Goal: Task Accomplishment & Management: Manage account settings

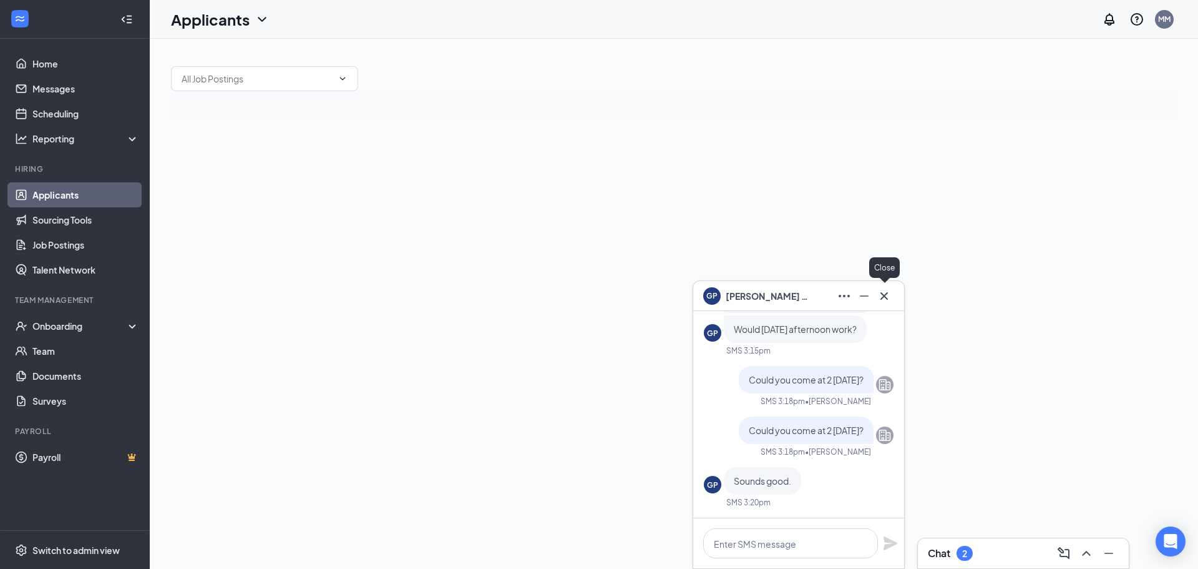
click at [884, 301] on icon "Cross" at bounding box center [884, 295] width 15 height 15
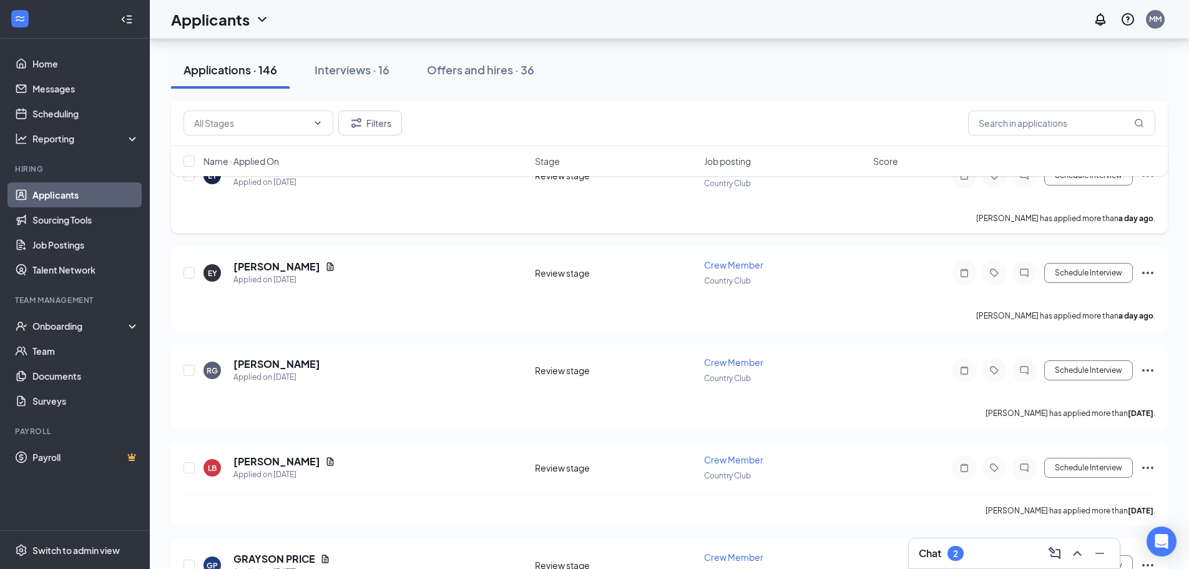
scroll to position [811, 0]
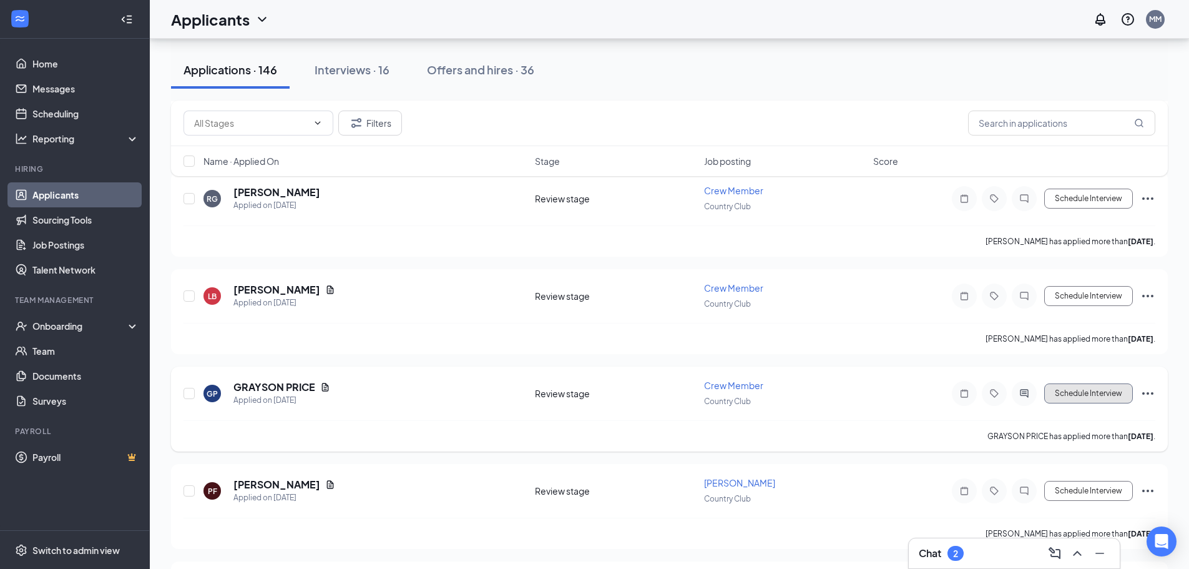
click at [1099, 395] on button "Schedule Interview" at bounding box center [1088, 393] width 89 height 20
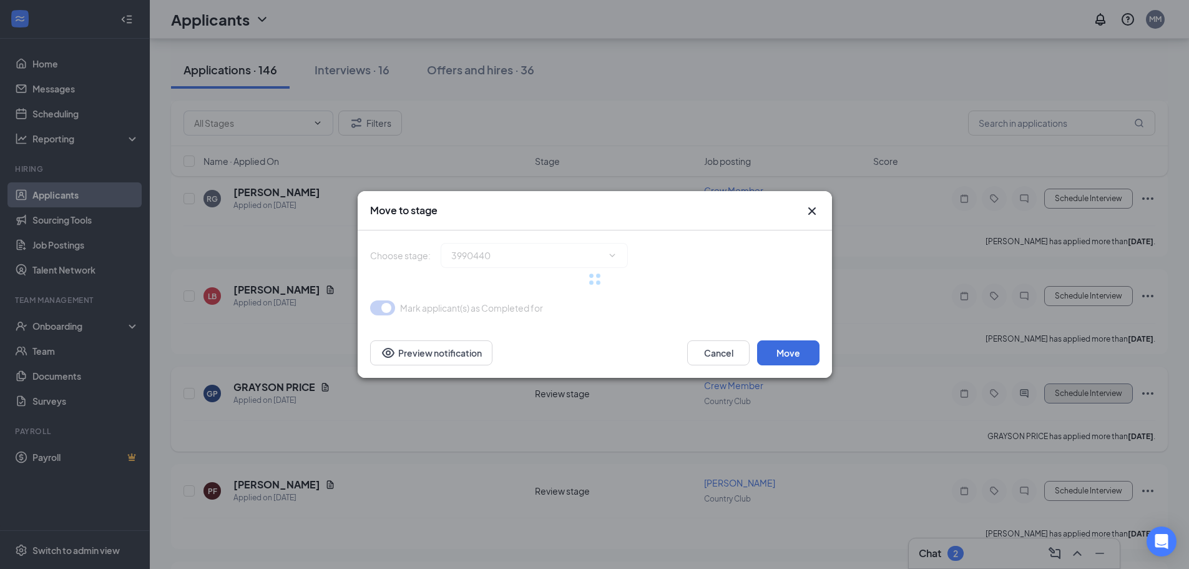
type input "Onsite Interview (next stage)"
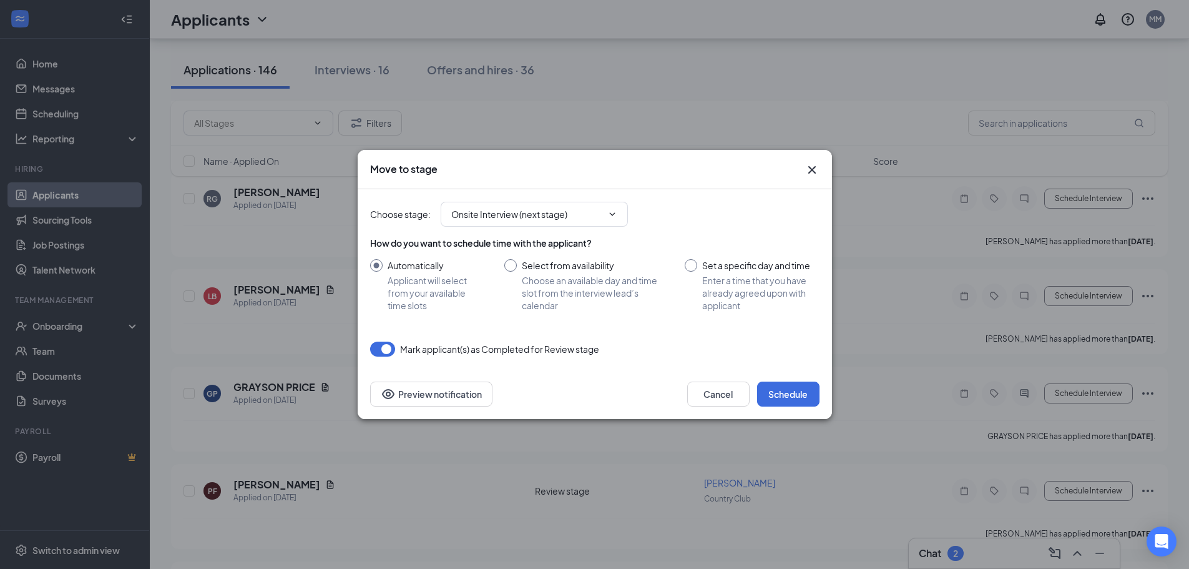
click at [694, 268] on input "Set a specific day and time Enter a time that you have already agreed upon with…" at bounding box center [752, 285] width 134 height 52
radio input "true"
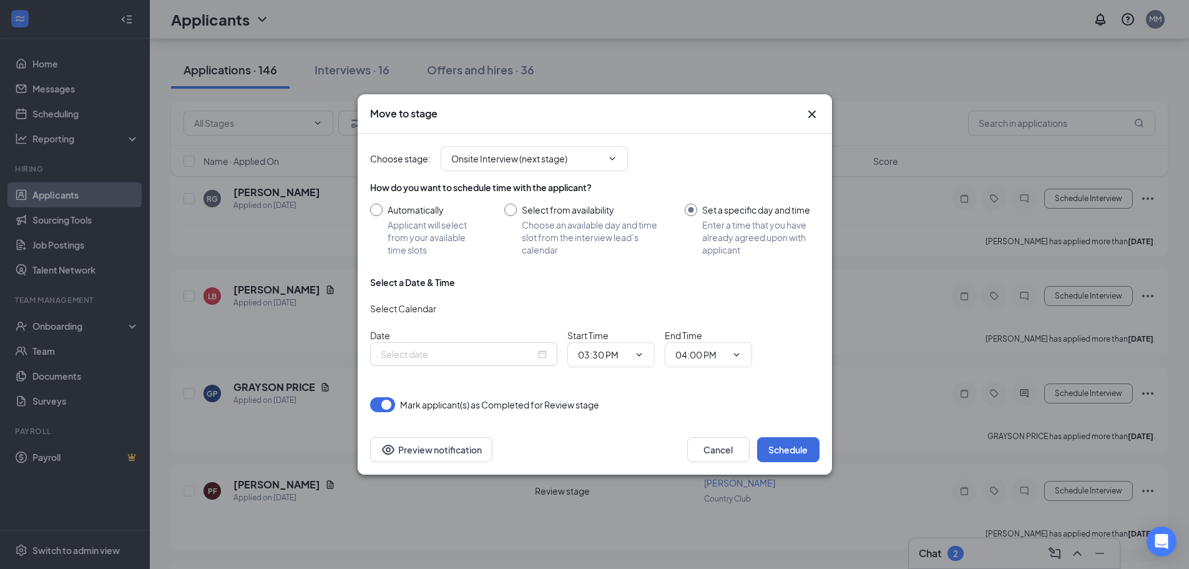
radio input "false"
type input "[DATE]"
click at [638, 351] on icon "ChevronDown" at bounding box center [639, 355] width 10 height 10
click at [607, 356] on input "03:30 PM" at bounding box center [603, 355] width 51 height 14
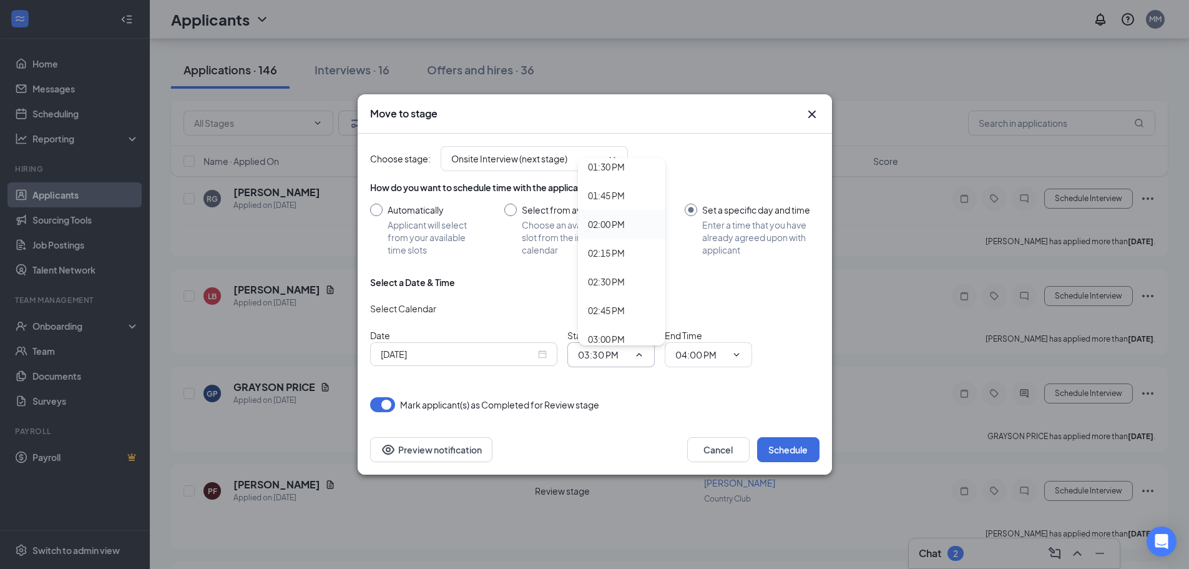
click at [621, 223] on div "02:00 PM" at bounding box center [606, 224] width 37 height 14
type input "02:00 PM"
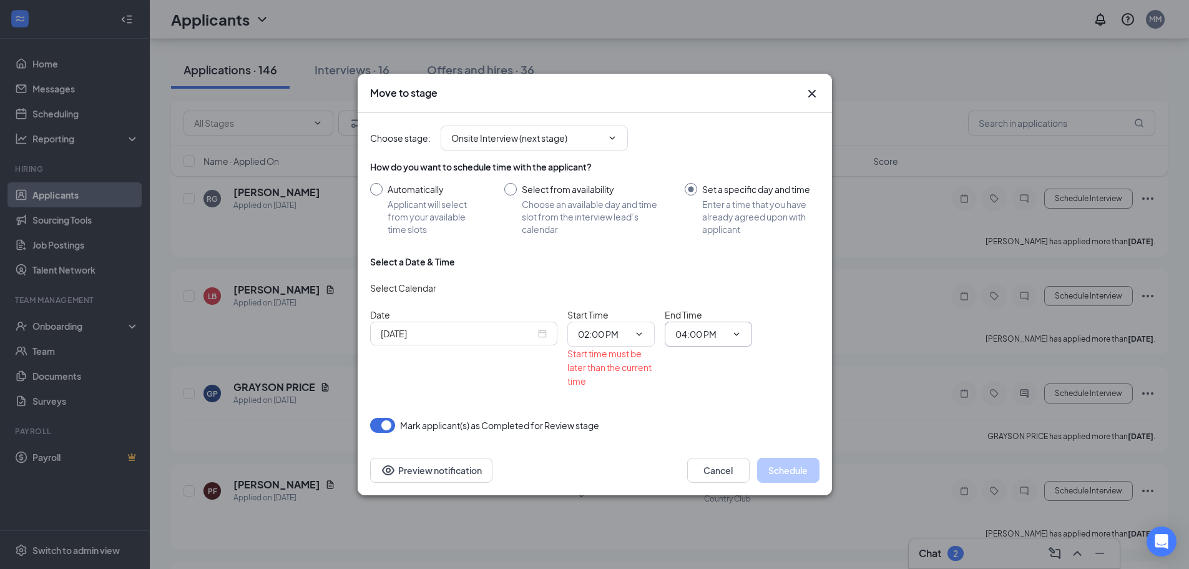
click at [738, 333] on icon "ChevronDown" at bounding box center [736, 333] width 6 height 3
click at [712, 333] on input "04:00 PM" at bounding box center [700, 334] width 51 height 14
click at [705, 195] on div "02:30 PM" at bounding box center [703, 194] width 37 height 14
type input "02:30 PM"
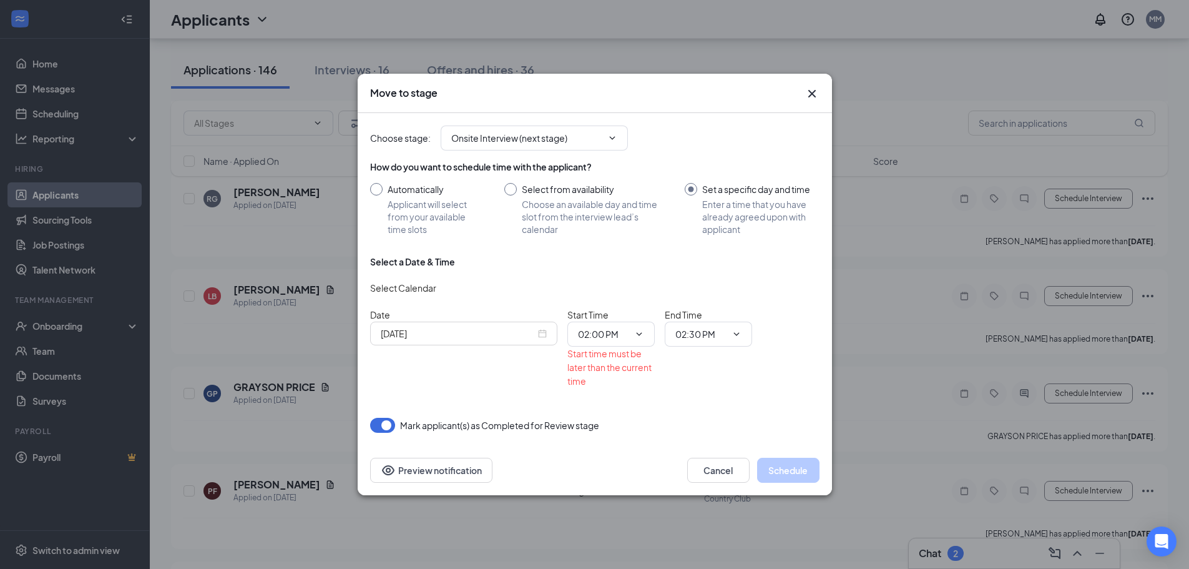
click at [549, 333] on div "[DATE]" at bounding box center [463, 333] width 187 height 24
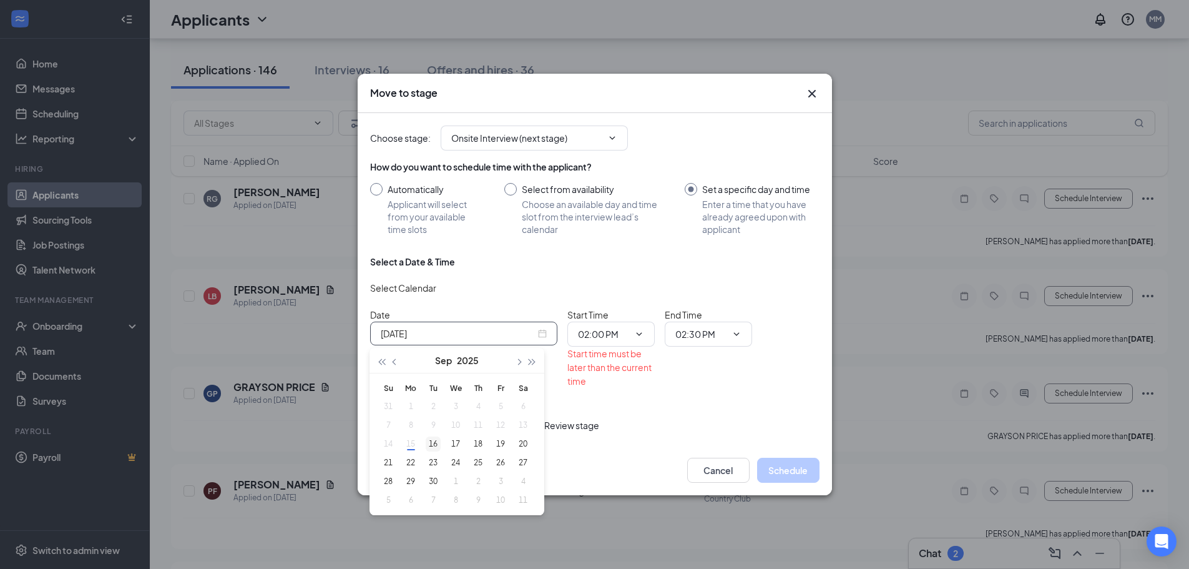
type input "[DATE]"
click at [436, 441] on div "16" at bounding box center [433, 443] width 15 height 15
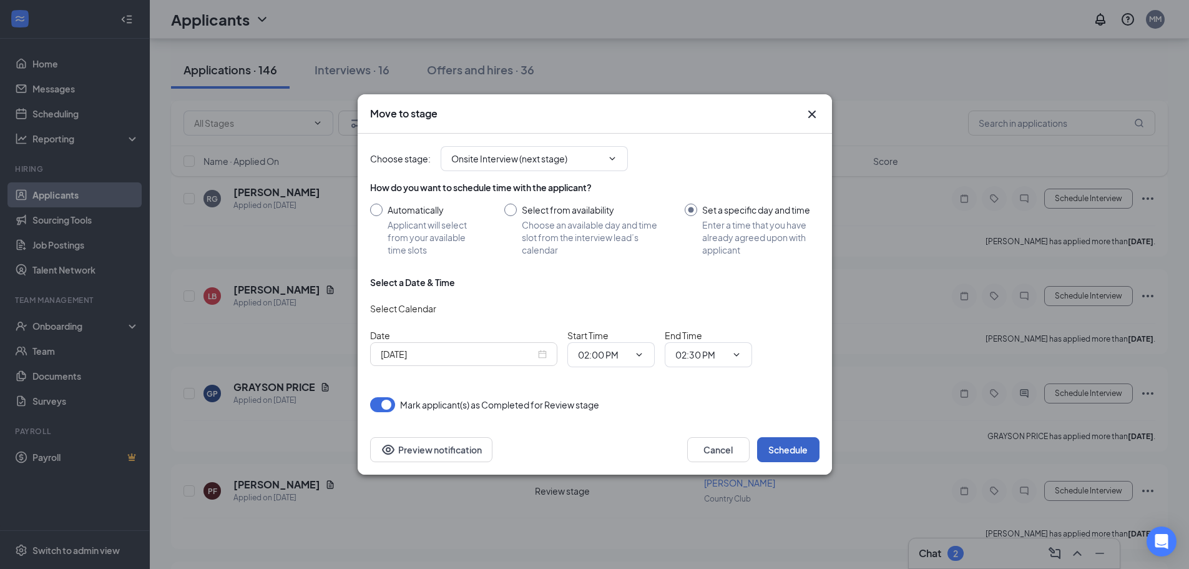
click at [785, 449] on button "Schedule" at bounding box center [788, 449] width 62 height 25
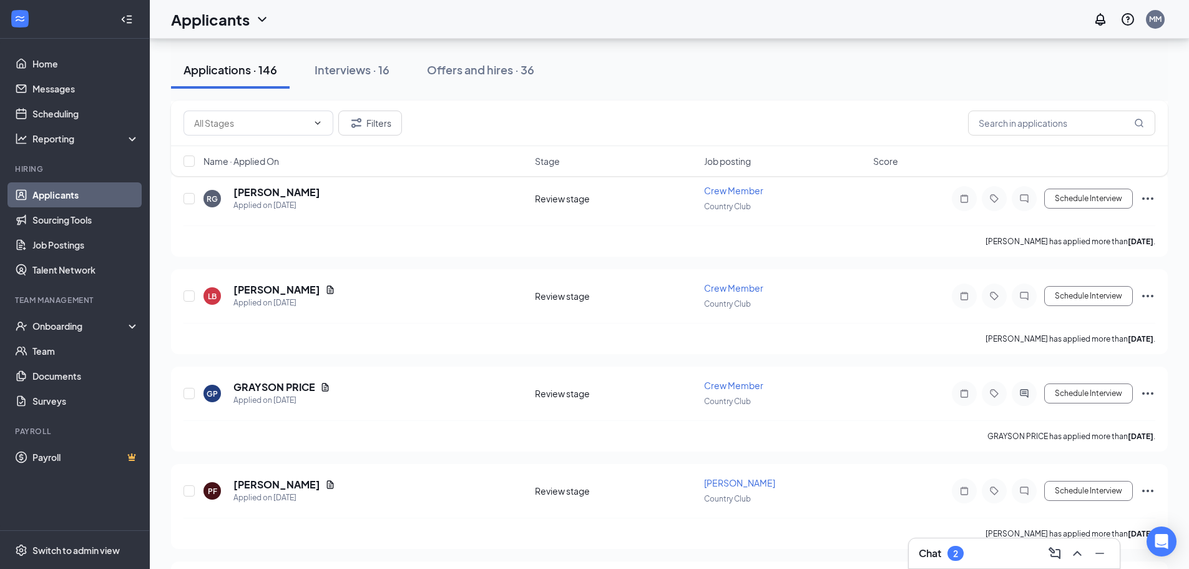
click at [940, 551] on h3 "Chat" at bounding box center [930, 553] width 22 height 14
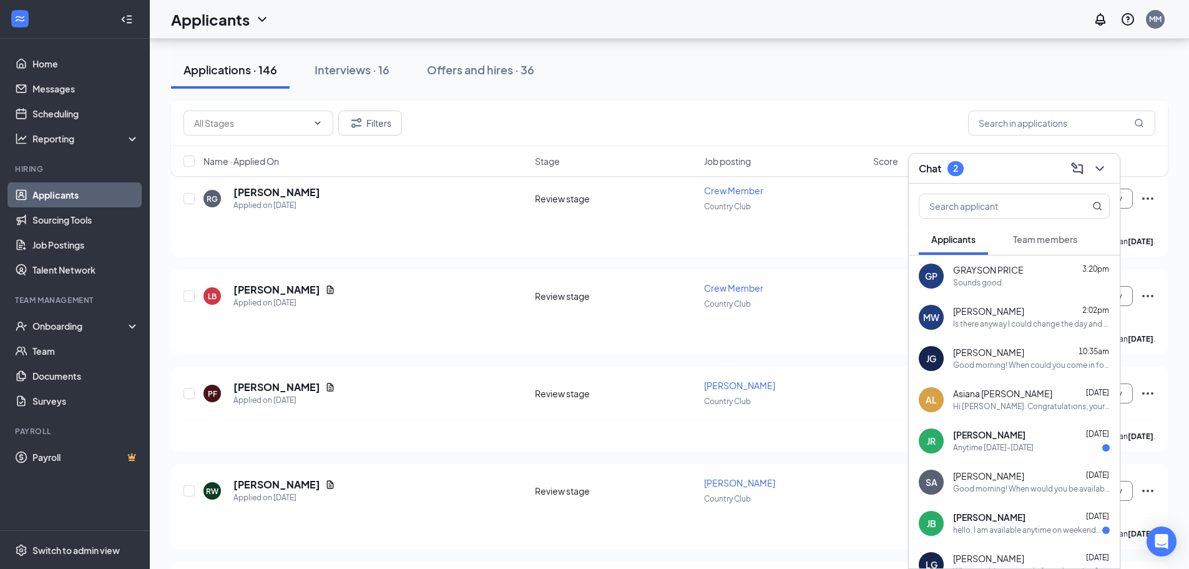
click at [1019, 321] on div "Is there anyway I could change the day and time to [DATE] at 3 ?" at bounding box center [1031, 324] width 157 height 11
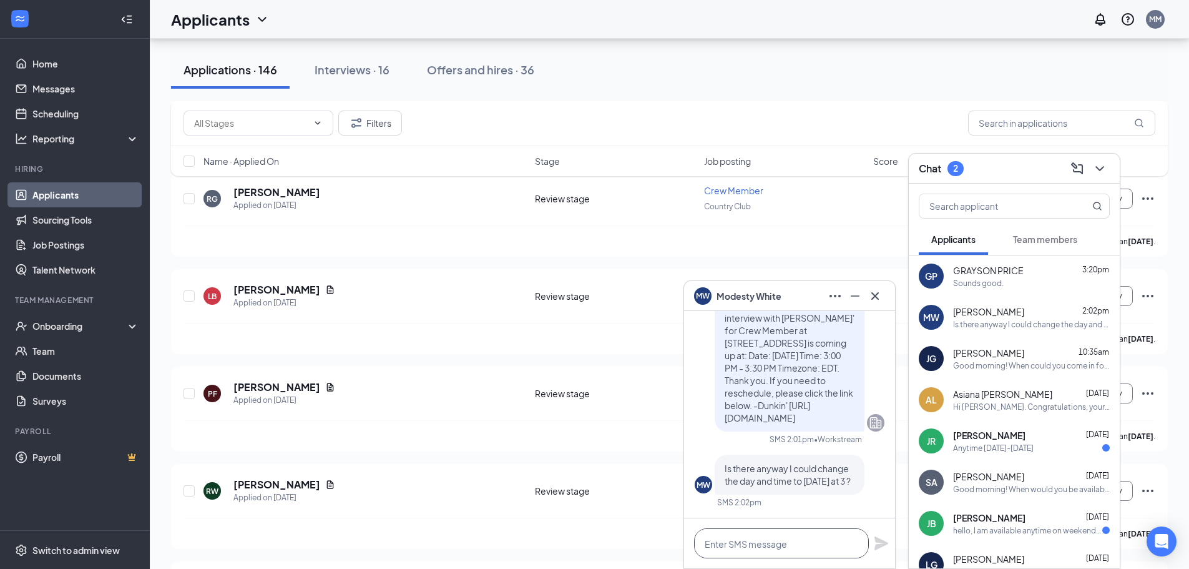
click at [736, 544] on textarea at bounding box center [781, 543] width 175 height 30
type textarea "i"
type textarea "I can do 2:30"
click at [876, 545] on icon "Plane" at bounding box center [881, 543] width 14 height 14
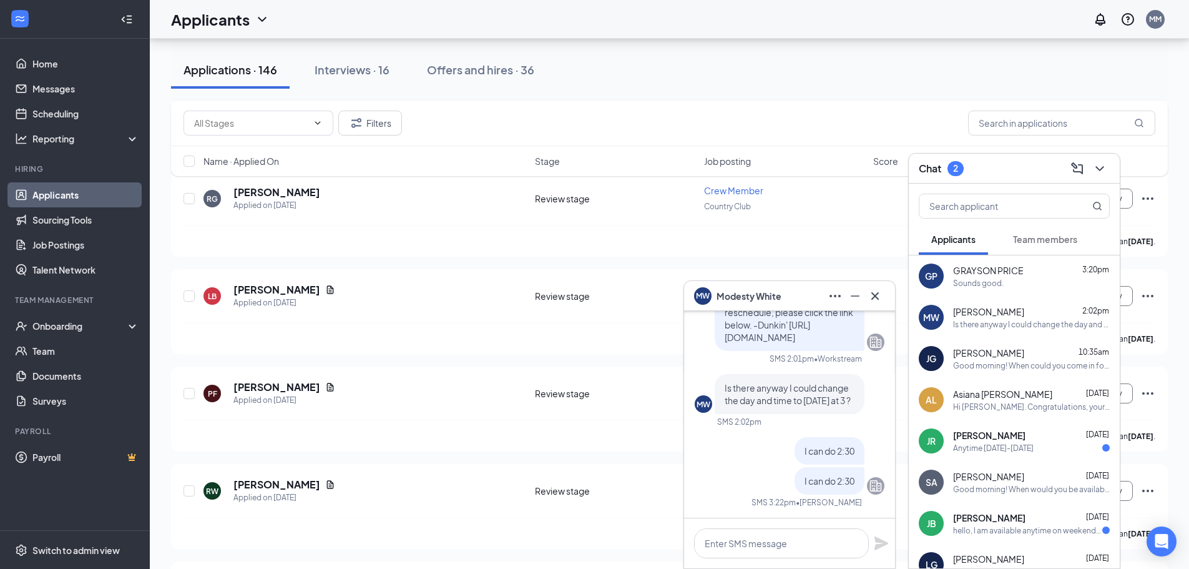
click at [891, 112] on div "Filters" at bounding box center [670, 122] width 972 height 25
click at [1015, 275] on span "GRAYSON PRICE" at bounding box center [988, 270] width 71 height 12
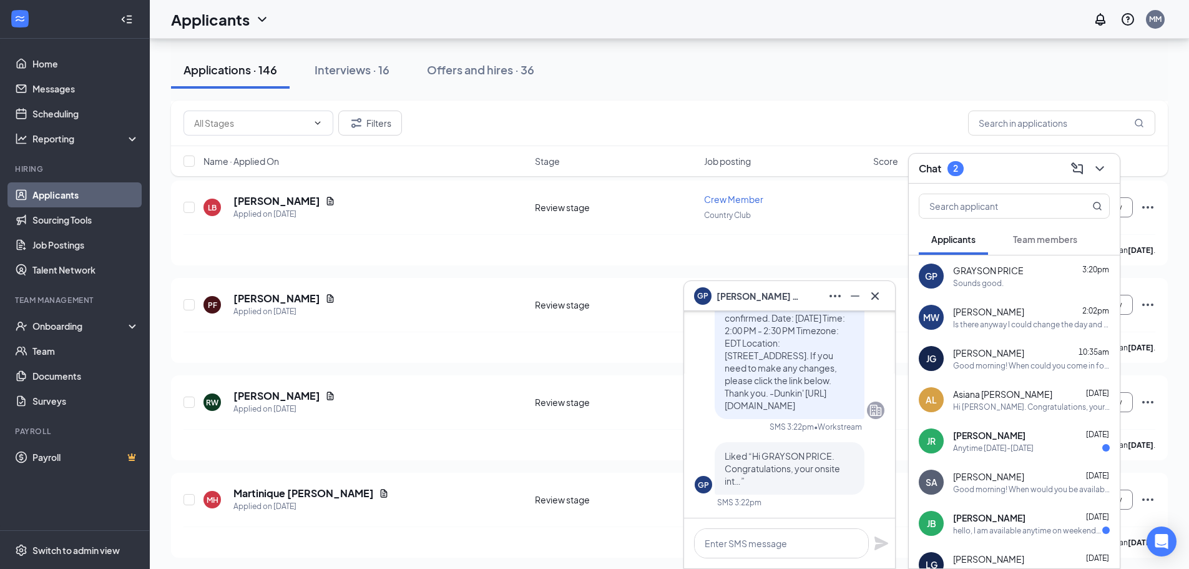
scroll to position [936, 0]
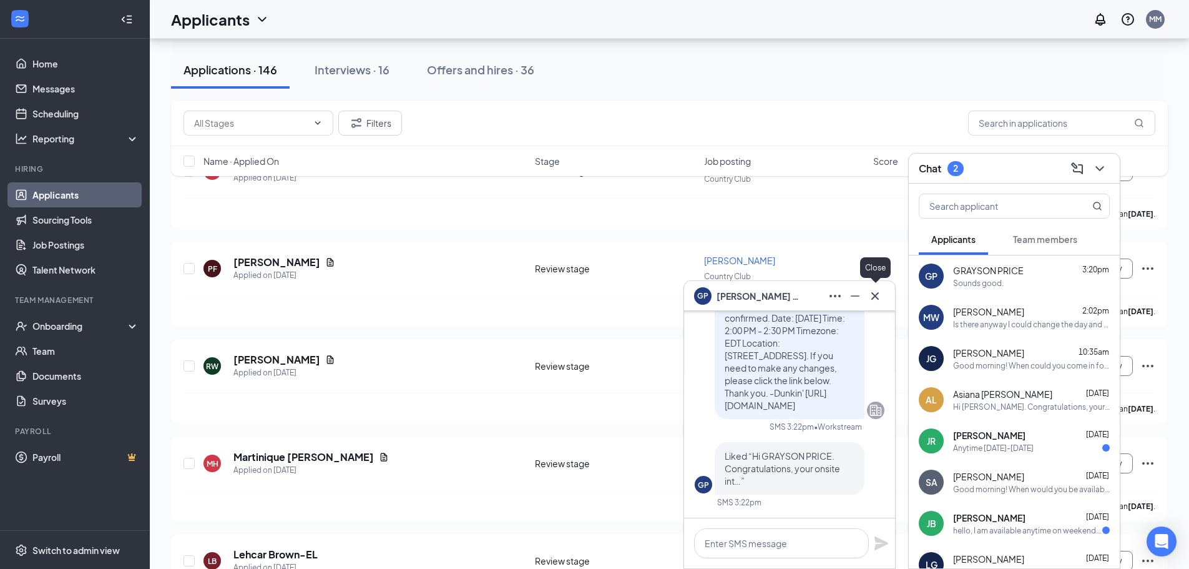
click at [874, 296] on icon "Cross" at bounding box center [874, 294] width 7 height 7
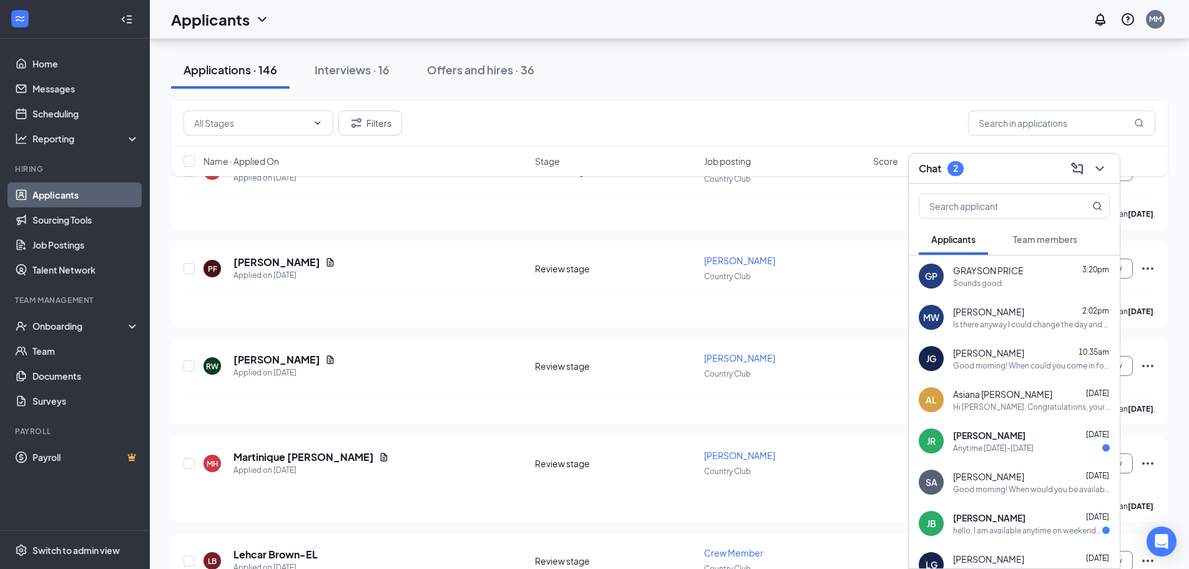
click at [1038, 318] on div "Modesty White 2:02pm Is there anyway I could change the day and time to [DATE] …" at bounding box center [1031, 317] width 157 height 24
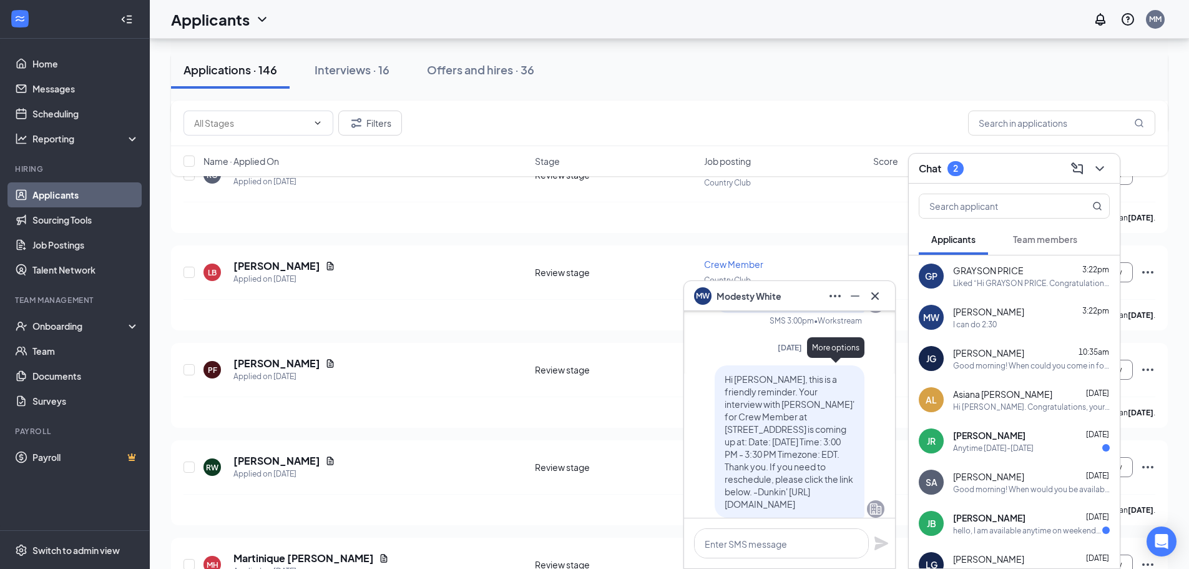
scroll to position [687, 0]
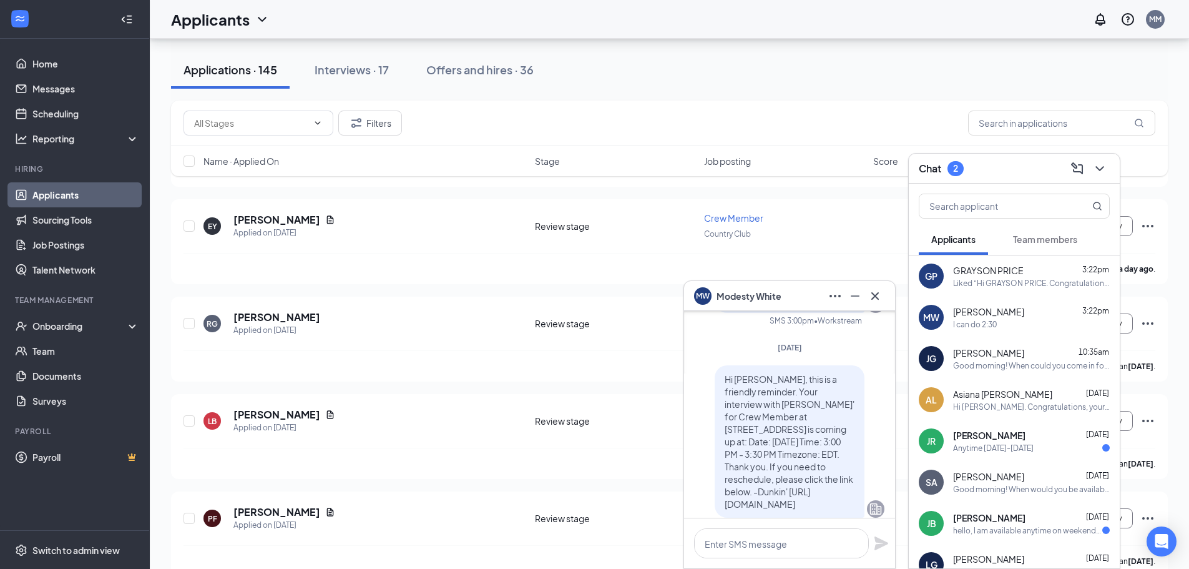
click at [1030, 275] on div "GRAYSON PRICE 3:22pm" at bounding box center [1031, 270] width 157 height 12
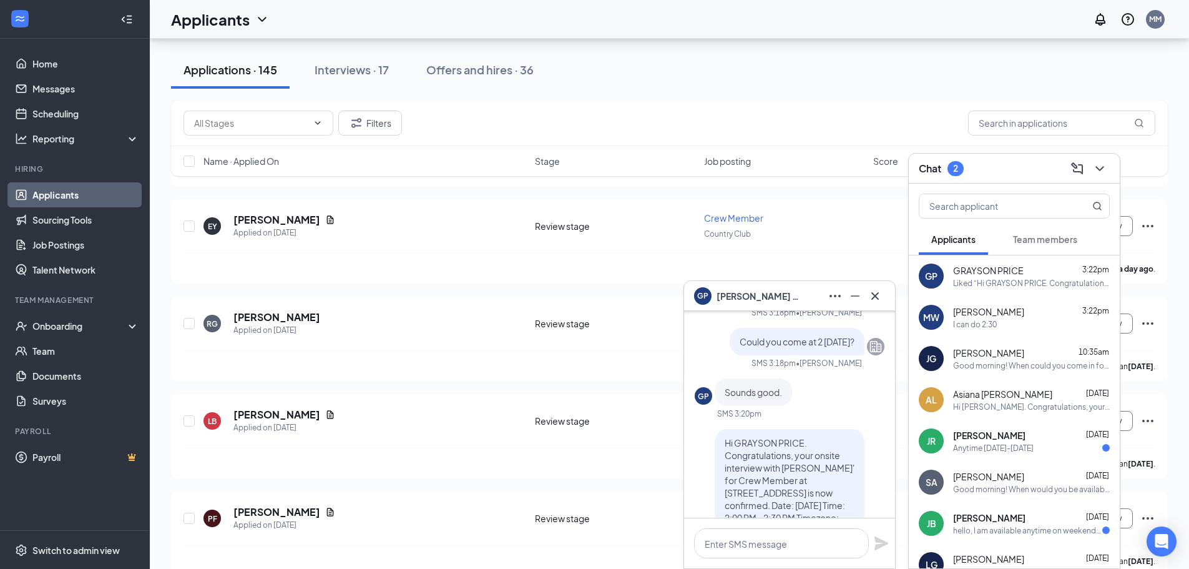
scroll to position [0, 0]
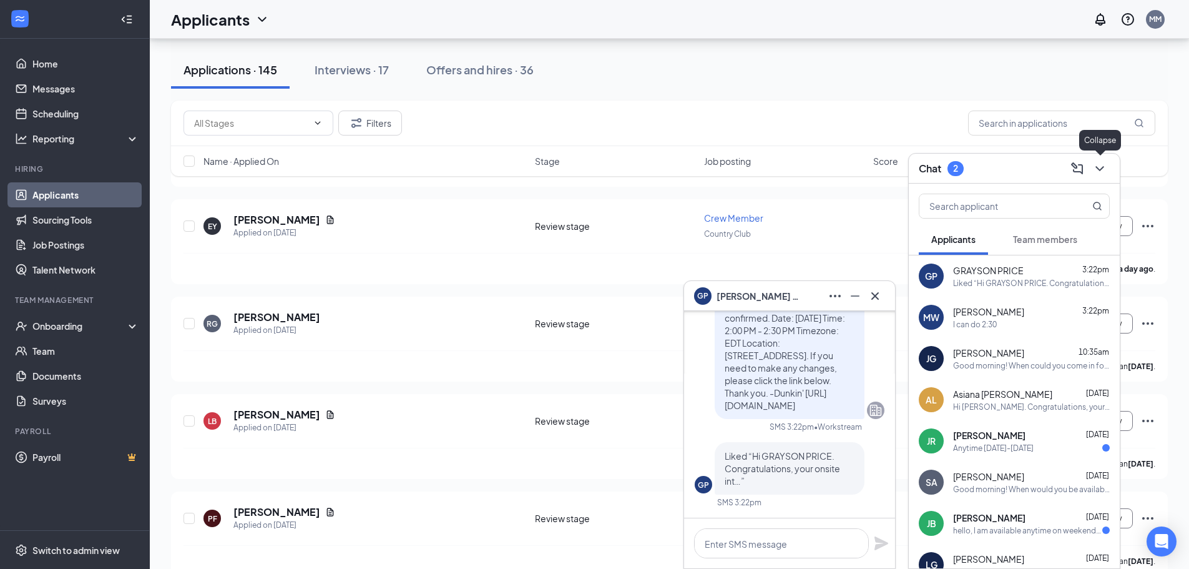
click at [1094, 175] on icon "ChevronDown" at bounding box center [1099, 168] width 15 height 15
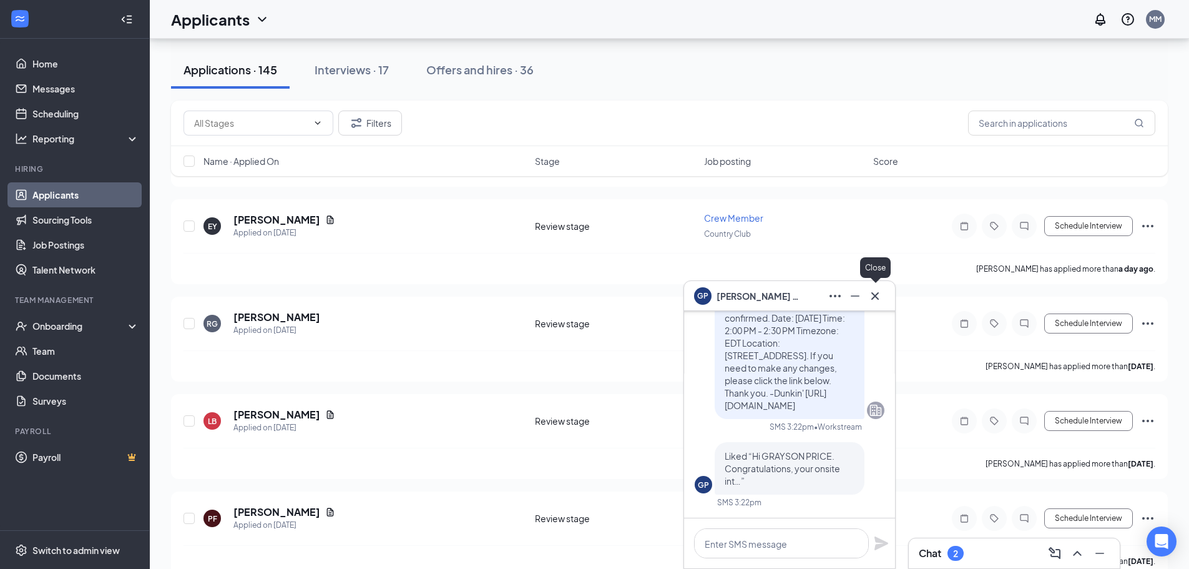
click at [883, 296] on button at bounding box center [875, 296] width 20 height 20
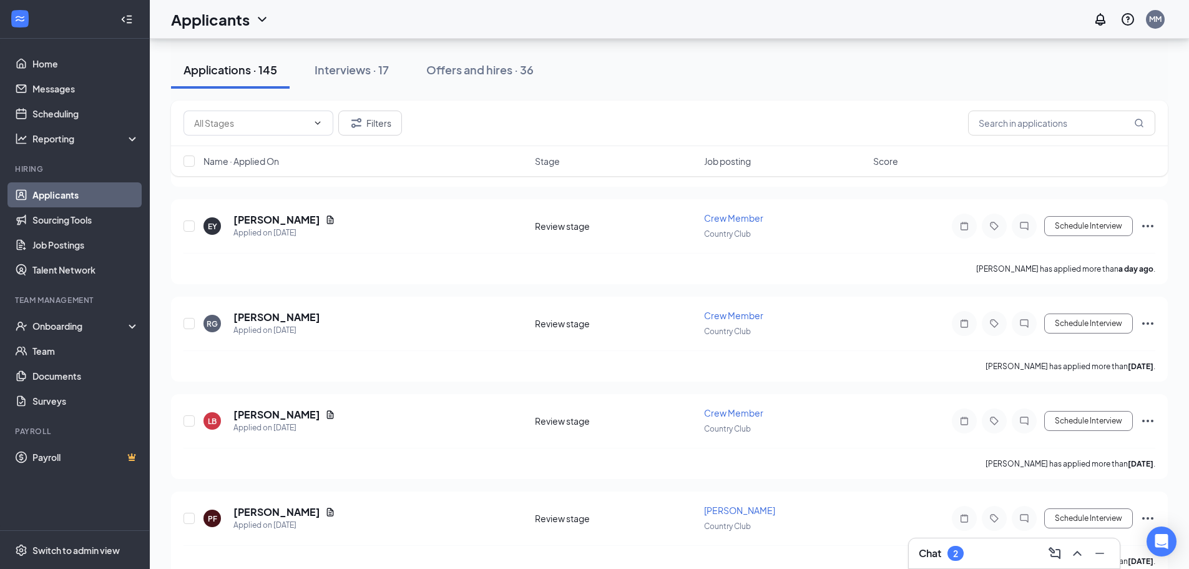
click at [954, 552] on div "2" at bounding box center [955, 553] width 16 height 15
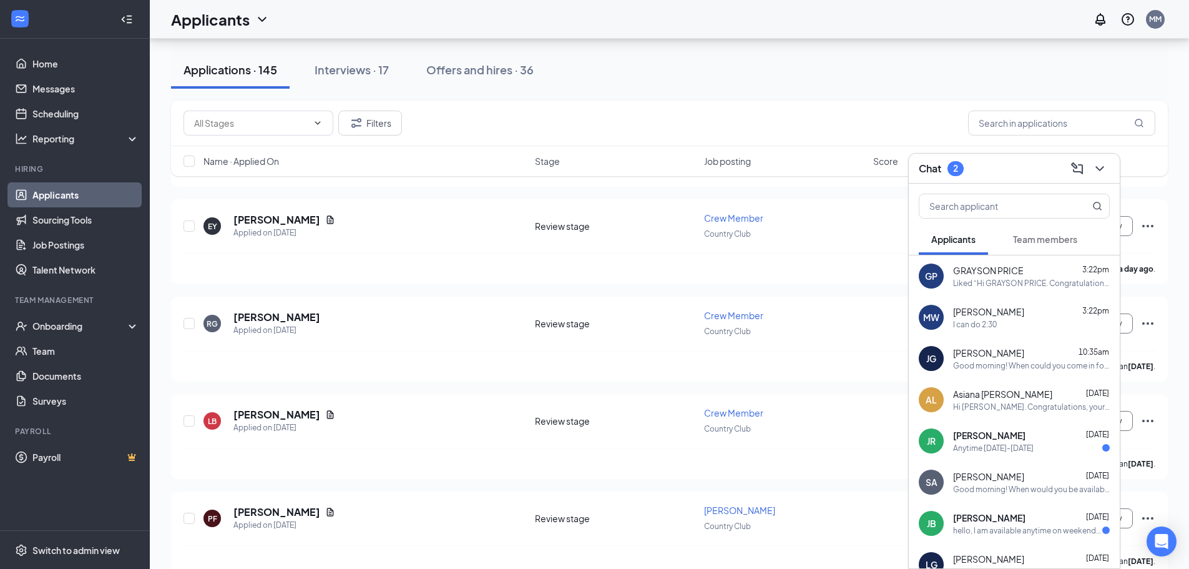
click at [1030, 286] on div "Liked “Hi GRAYSON PRICE. Congratulations, your onsite int…”" at bounding box center [1031, 283] width 157 height 11
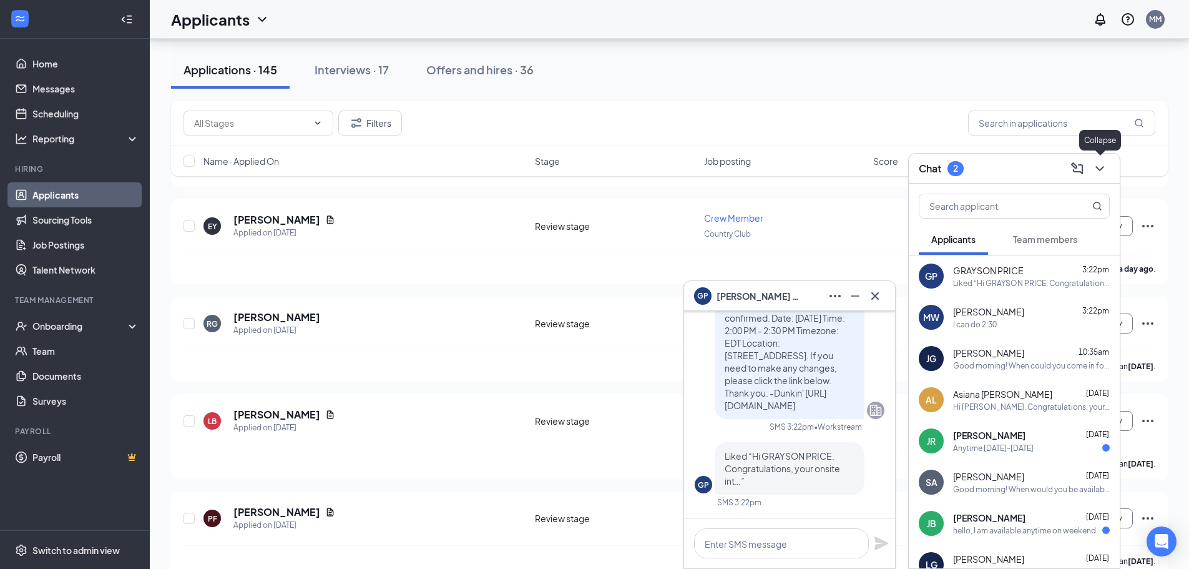
click at [1108, 171] on button at bounding box center [1100, 169] width 20 height 20
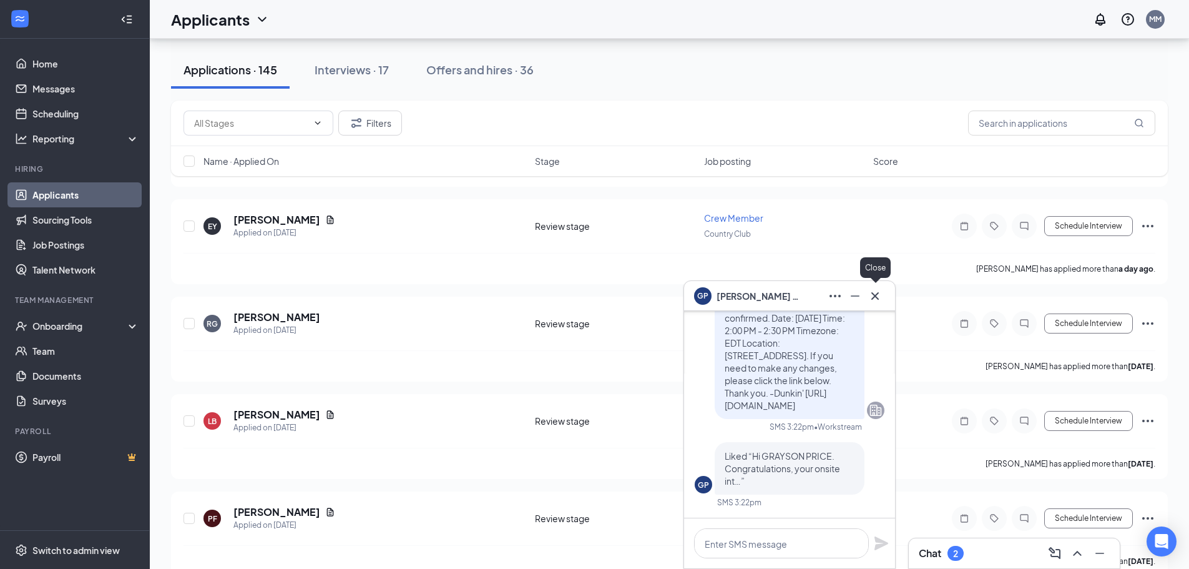
click at [876, 291] on icon "Cross" at bounding box center [875, 295] width 15 height 15
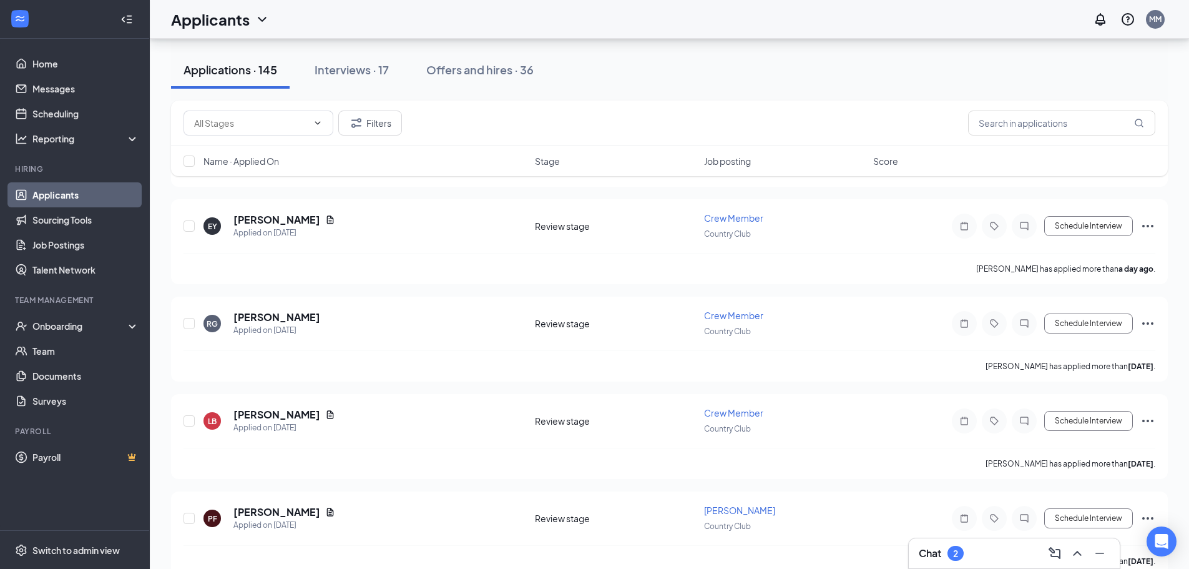
click at [931, 555] on h3 "Chat" at bounding box center [930, 553] width 22 height 14
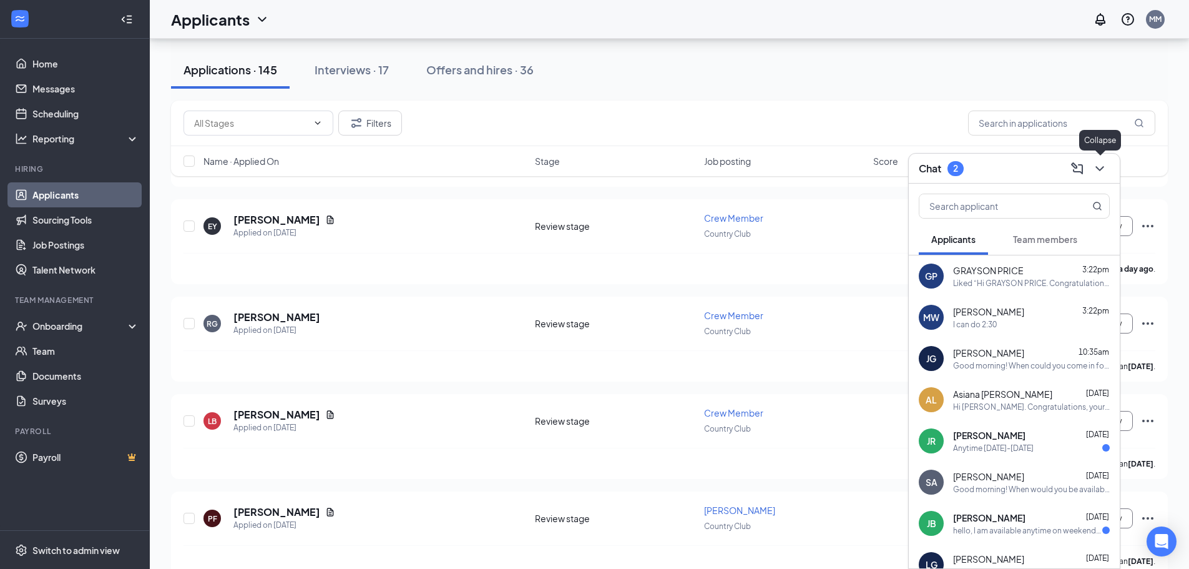
click at [1104, 172] on icon "ChevronDown" at bounding box center [1099, 168] width 15 height 15
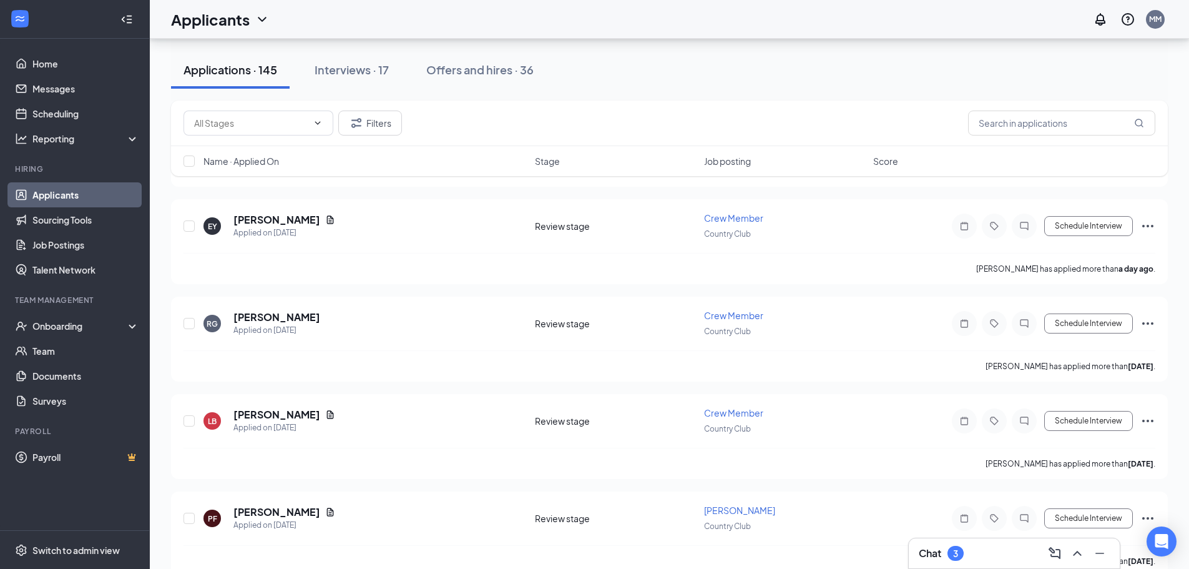
click at [948, 556] on div "Chat 3" at bounding box center [941, 553] width 45 height 15
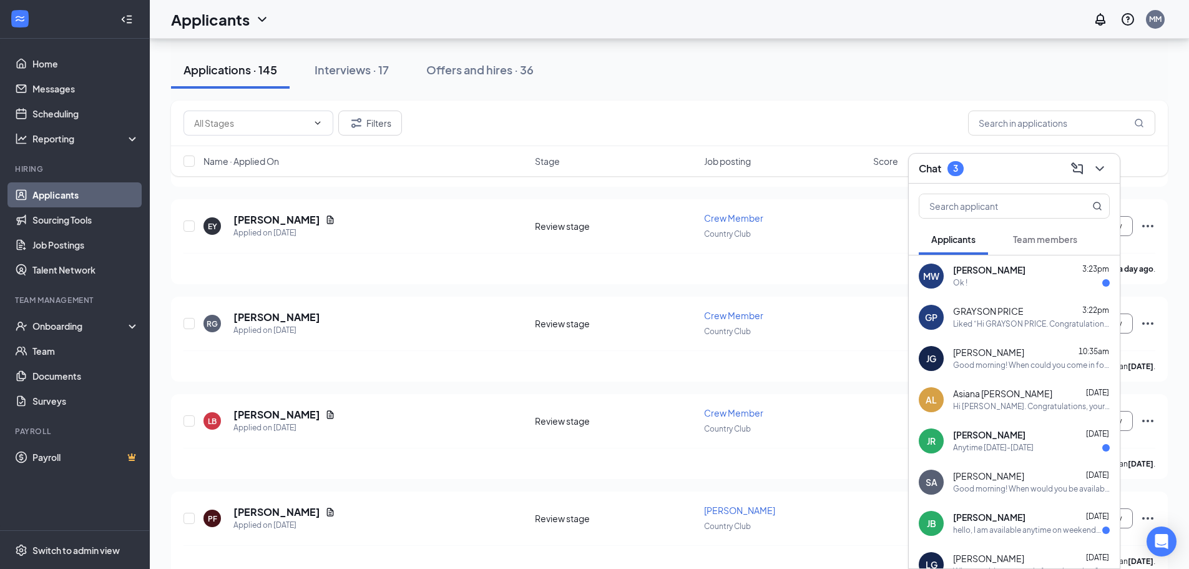
click at [1022, 286] on div "Ok !" at bounding box center [1031, 283] width 157 height 11
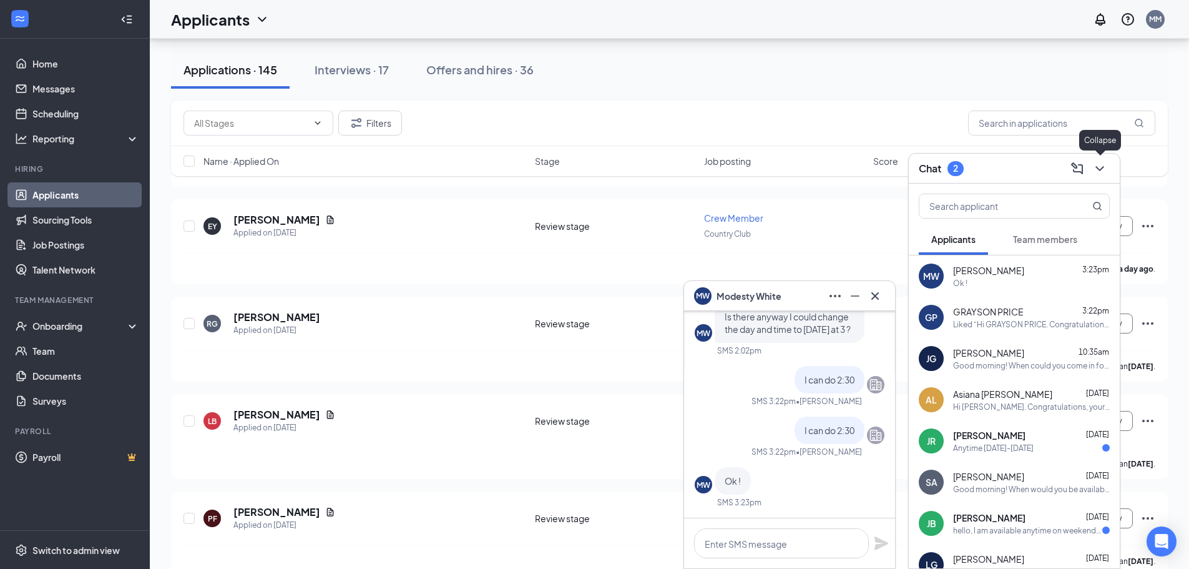
click at [1099, 165] on icon "ChevronDown" at bounding box center [1099, 168] width 15 height 15
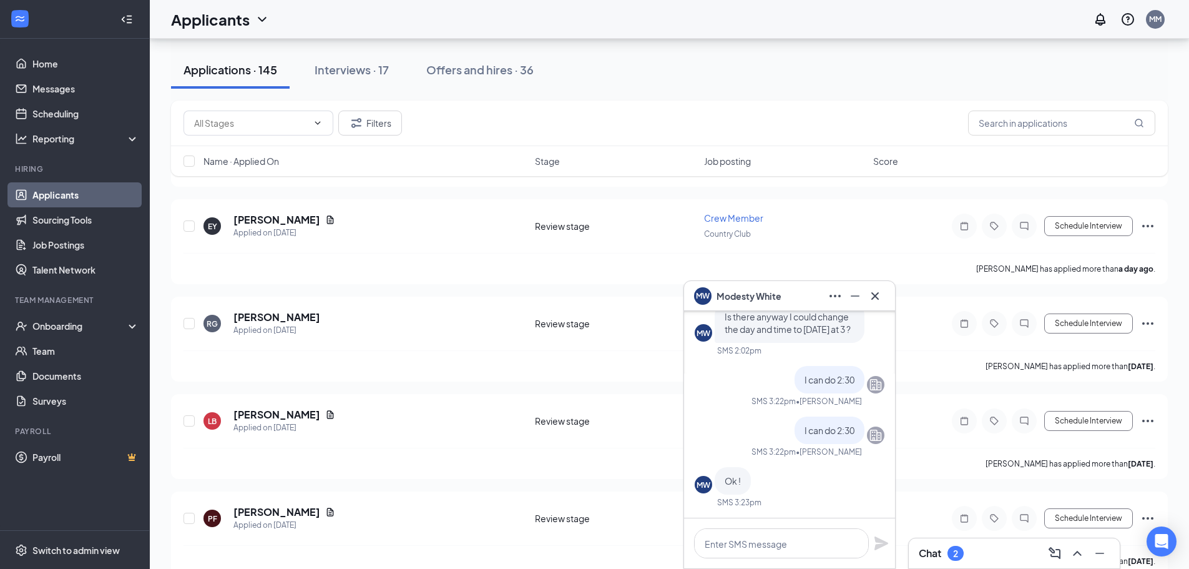
drag, startPoint x: 384, startPoint y: 60, endPoint x: 380, endPoint y: 93, distance: 33.4
click at [384, 60] on button "Interviews · 17" at bounding box center [351, 69] width 99 height 37
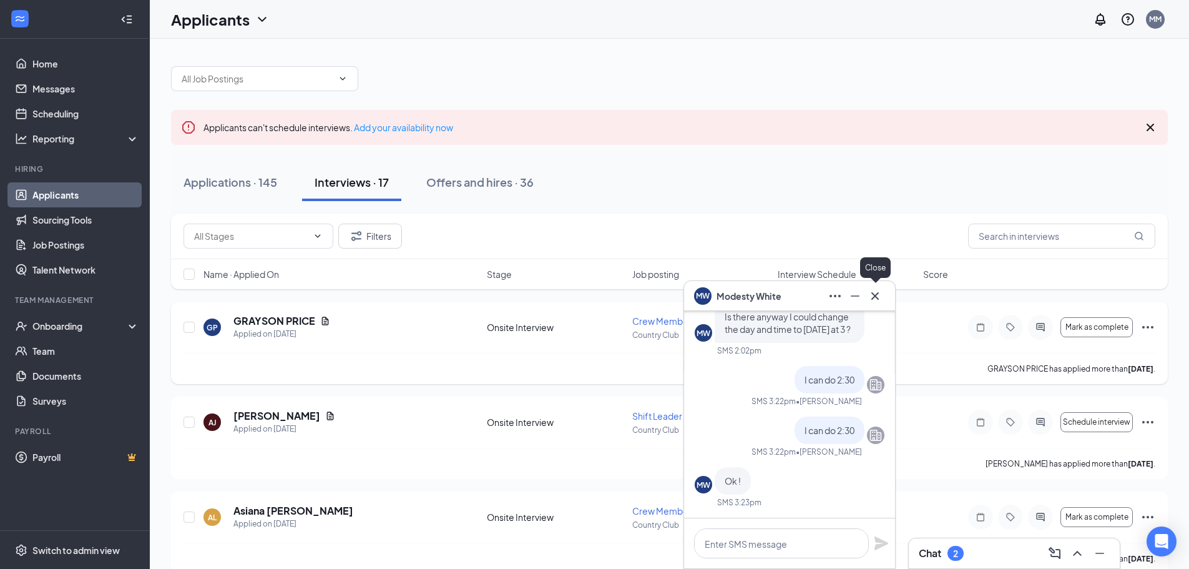
drag, startPoint x: 876, startPoint y: 296, endPoint x: 778, endPoint y: 342, distance: 108.6
click at [876, 297] on icon "Cross" at bounding box center [874, 294] width 7 height 7
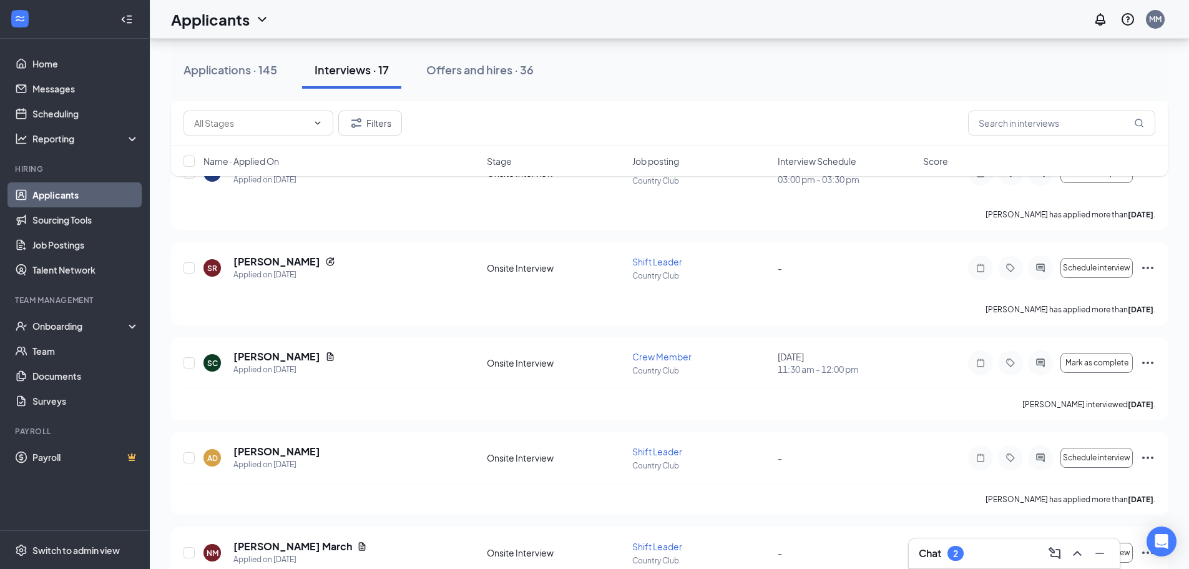
scroll to position [312, 0]
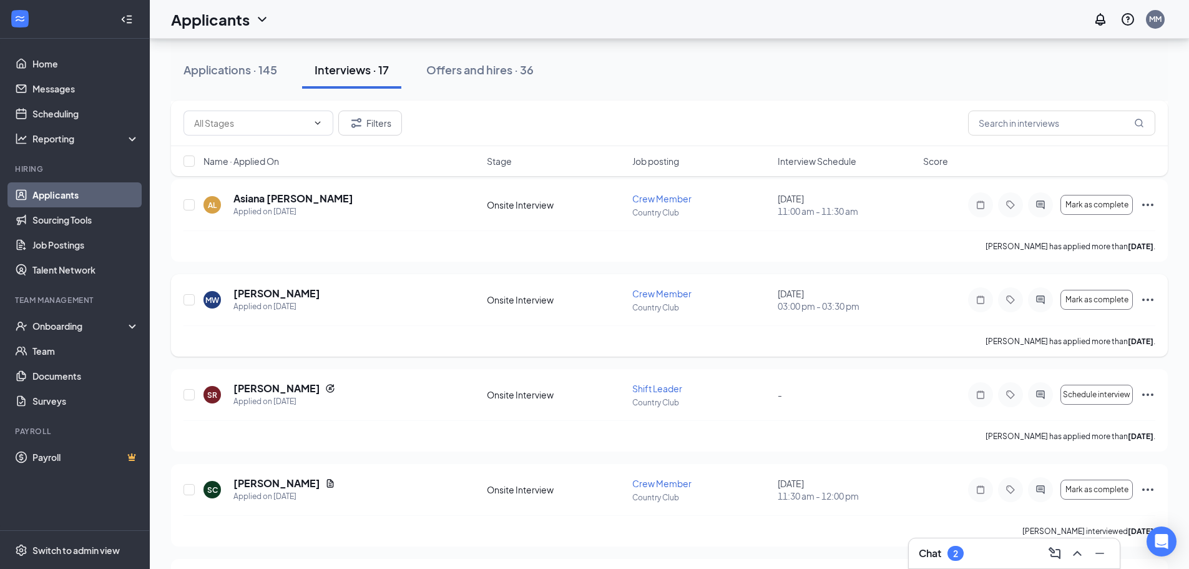
click at [1142, 297] on icon "Ellipses" at bounding box center [1147, 299] width 15 height 15
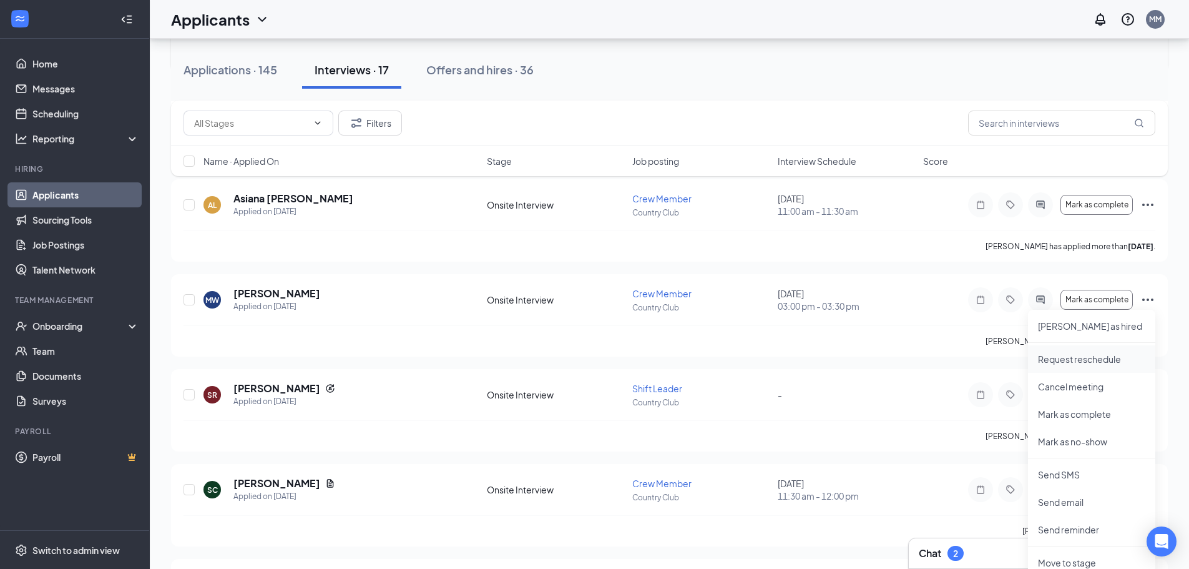
click at [1080, 355] on p "Request reschedule" at bounding box center [1091, 359] width 107 height 12
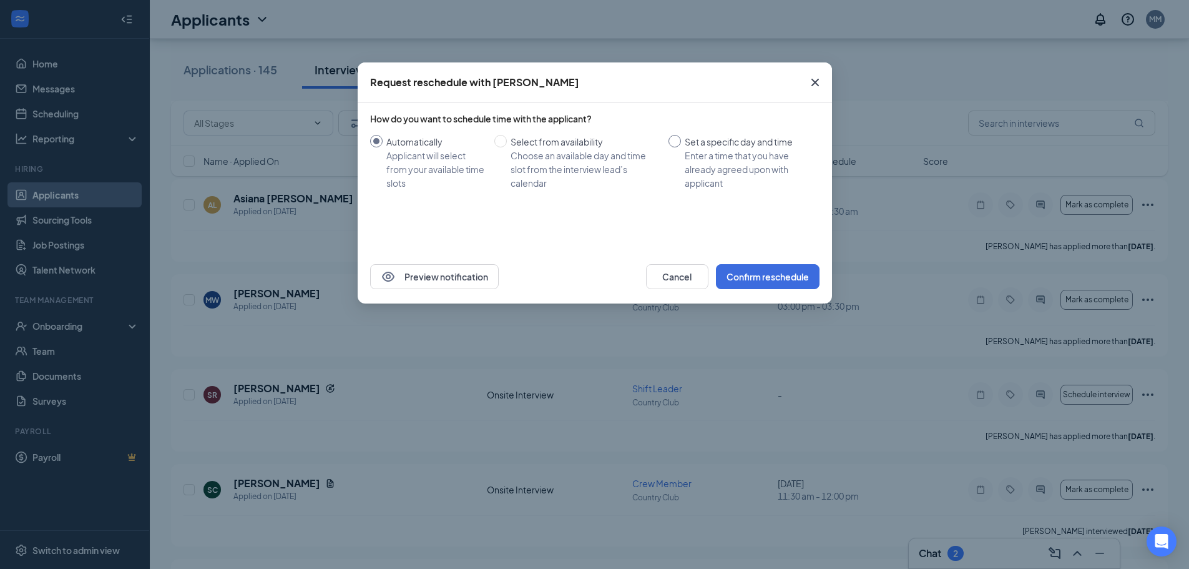
click at [720, 142] on div "Set a specific day and time" at bounding box center [747, 142] width 125 height 14
click at [681, 142] on input "Set a specific day and time Enter a time that you have already agreed upon with…" at bounding box center [674, 141] width 12 height 12
radio input "true"
radio input "false"
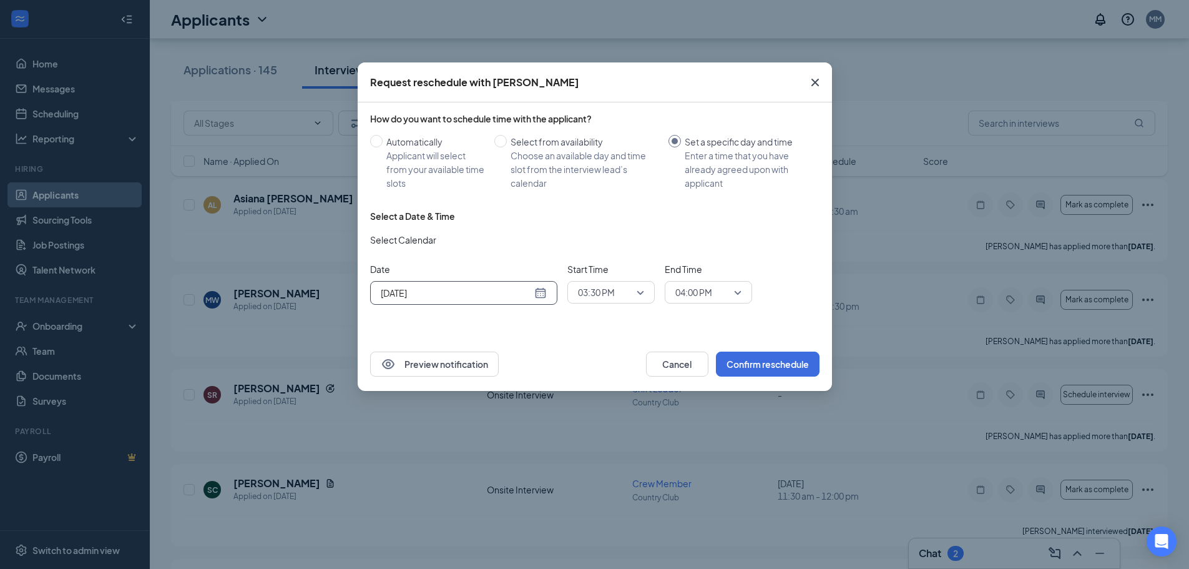
click at [547, 290] on div "[DATE]" at bounding box center [463, 293] width 187 height 24
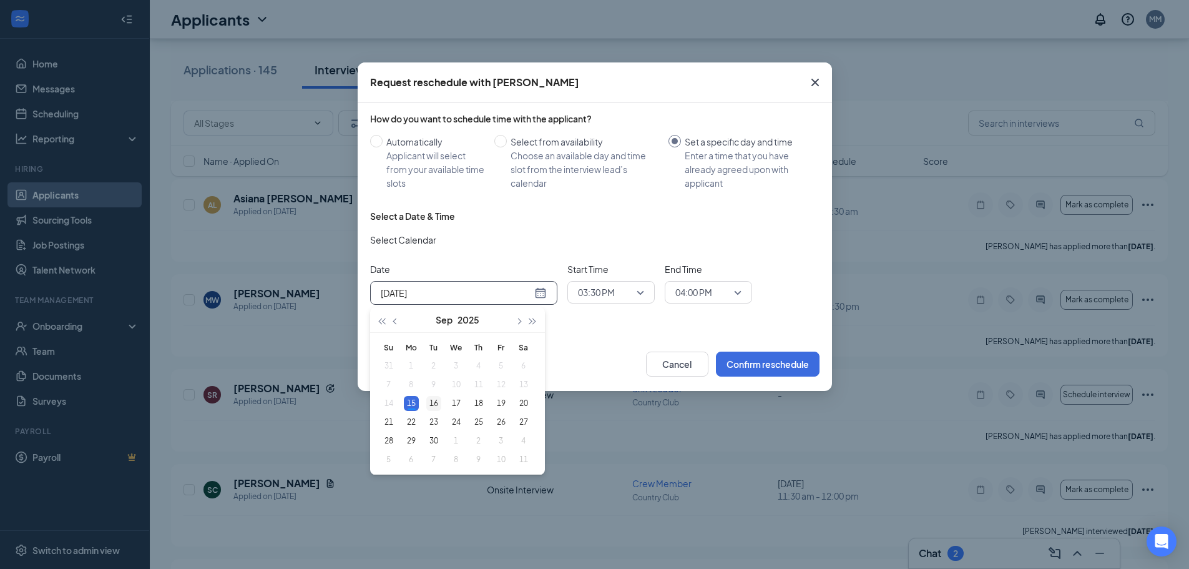
type input "[DATE]"
click at [436, 400] on div "16" at bounding box center [433, 403] width 15 height 15
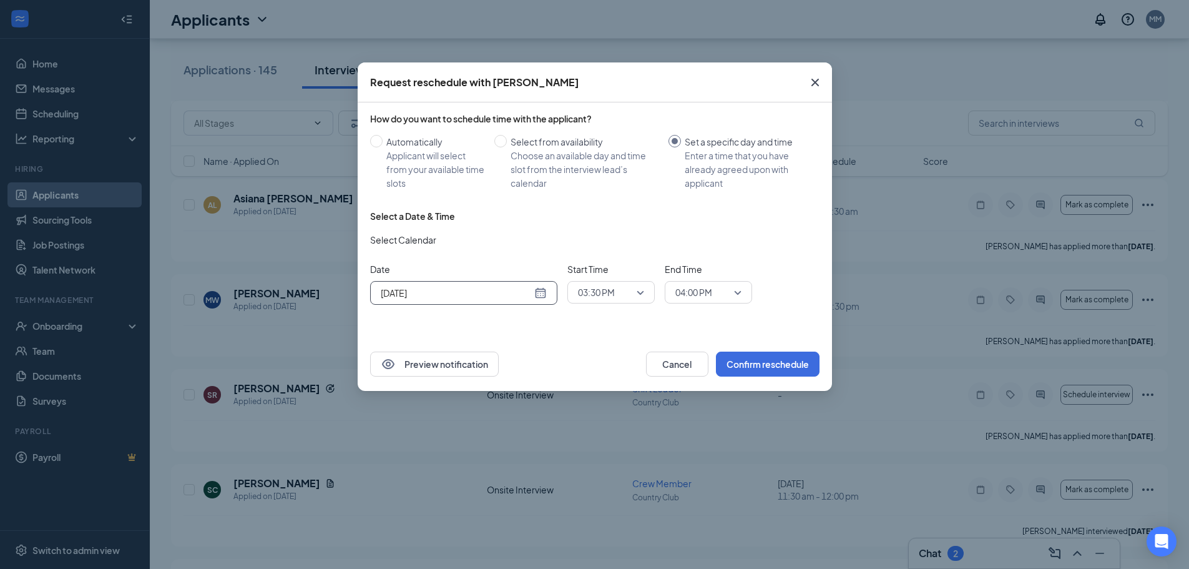
click at [624, 294] on span "03:30 PM" at bounding box center [605, 292] width 55 height 19
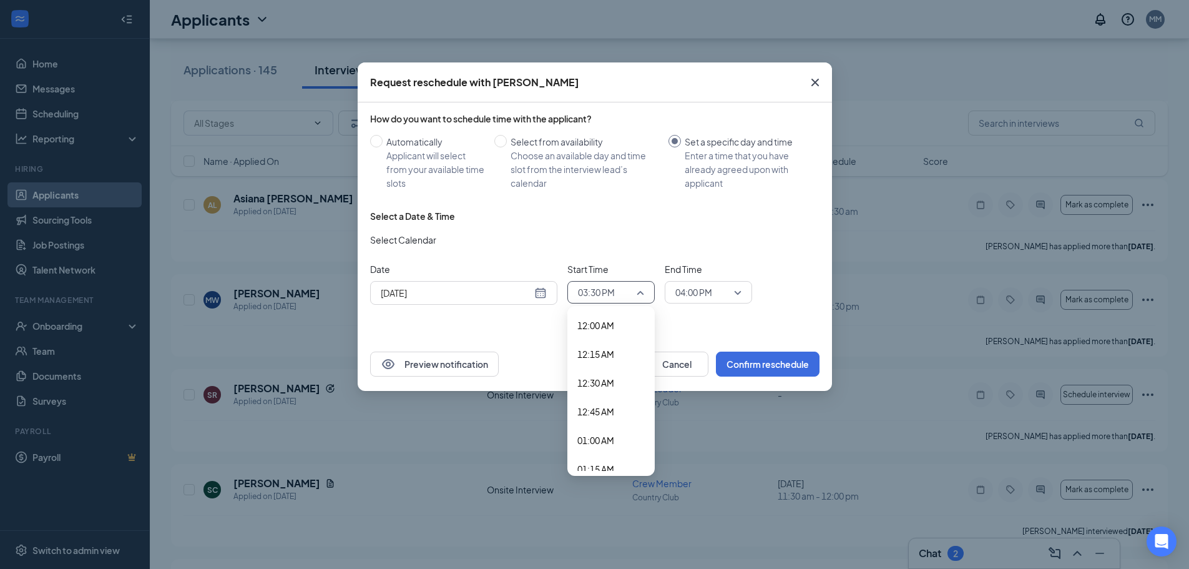
scroll to position [1650, 0]
click at [601, 336] on span "02:30 PM" at bounding box center [595, 340] width 37 height 14
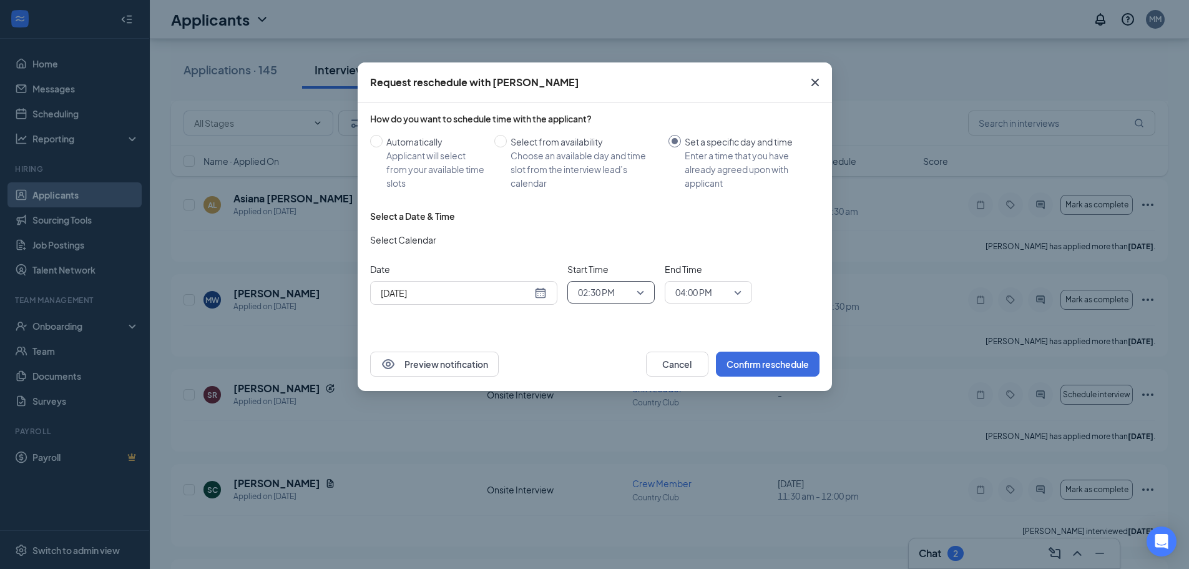
click at [740, 290] on span "04:00 PM" at bounding box center [708, 292] width 66 height 19
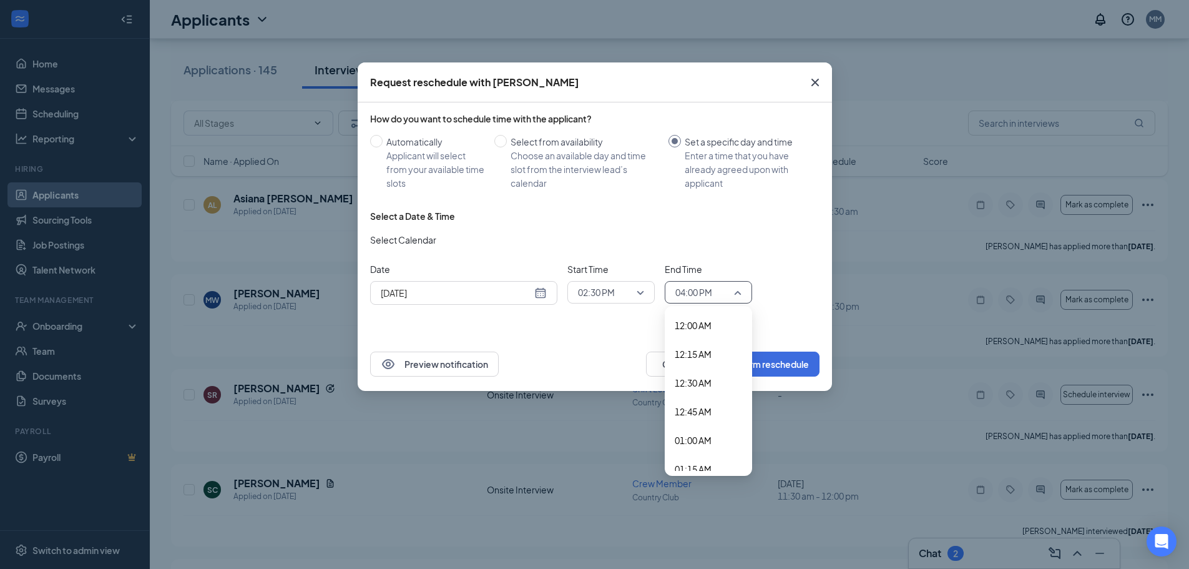
scroll to position [1708, 0]
click at [710, 338] on span "03:00 PM" at bounding box center [693, 340] width 37 height 14
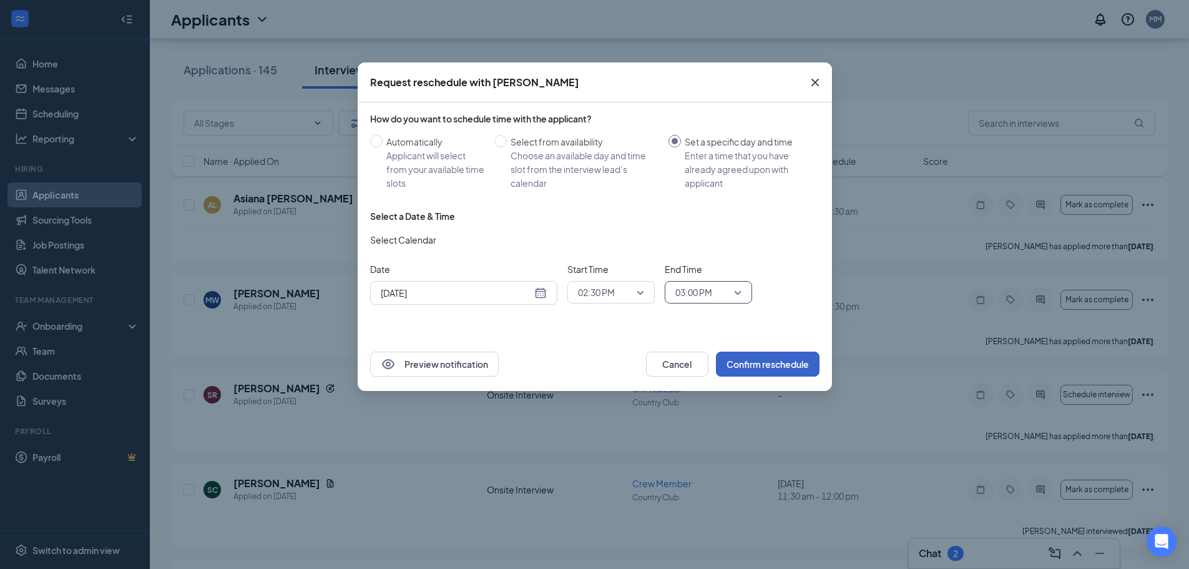
click at [748, 366] on button "Confirm reschedule" at bounding box center [768, 363] width 104 height 25
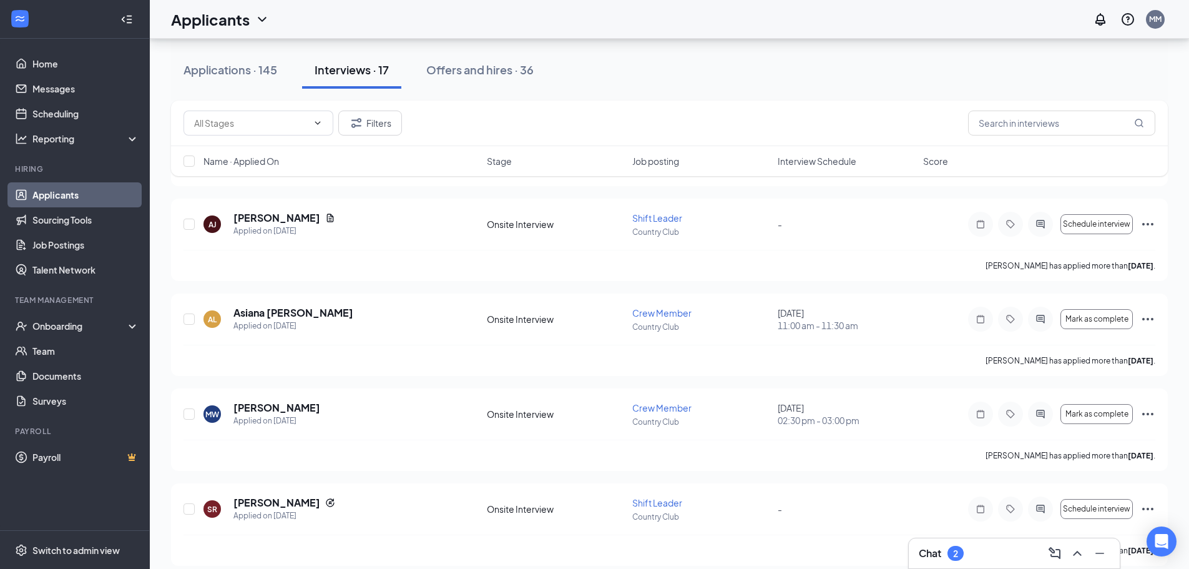
scroll to position [187, 0]
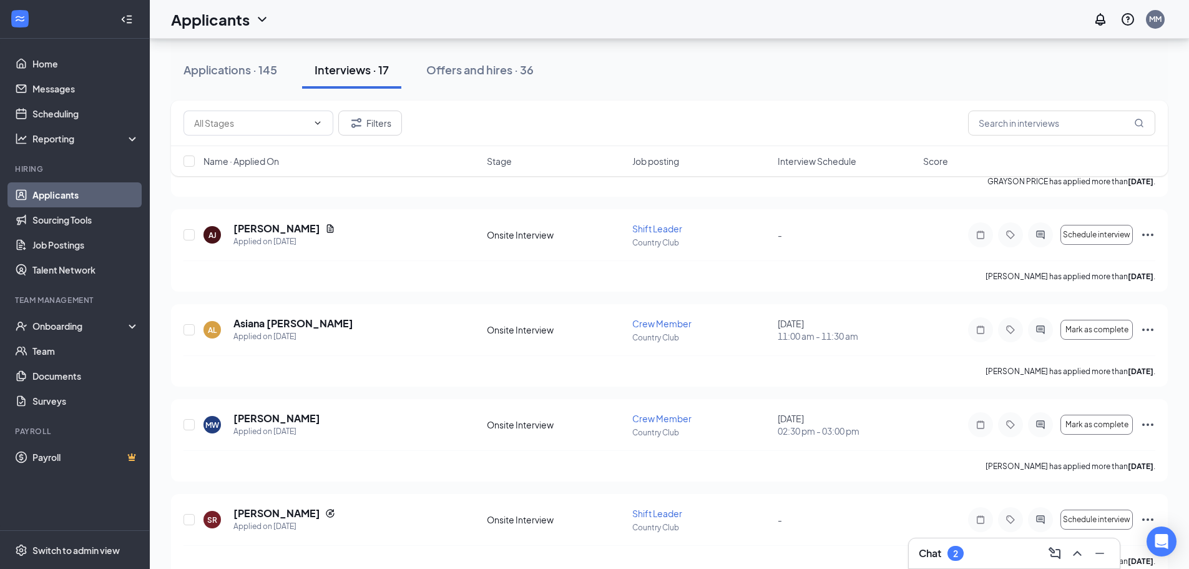
click at [939, 556] on h3 "Chat" at bounding box center [930, 553] width 22 height 14
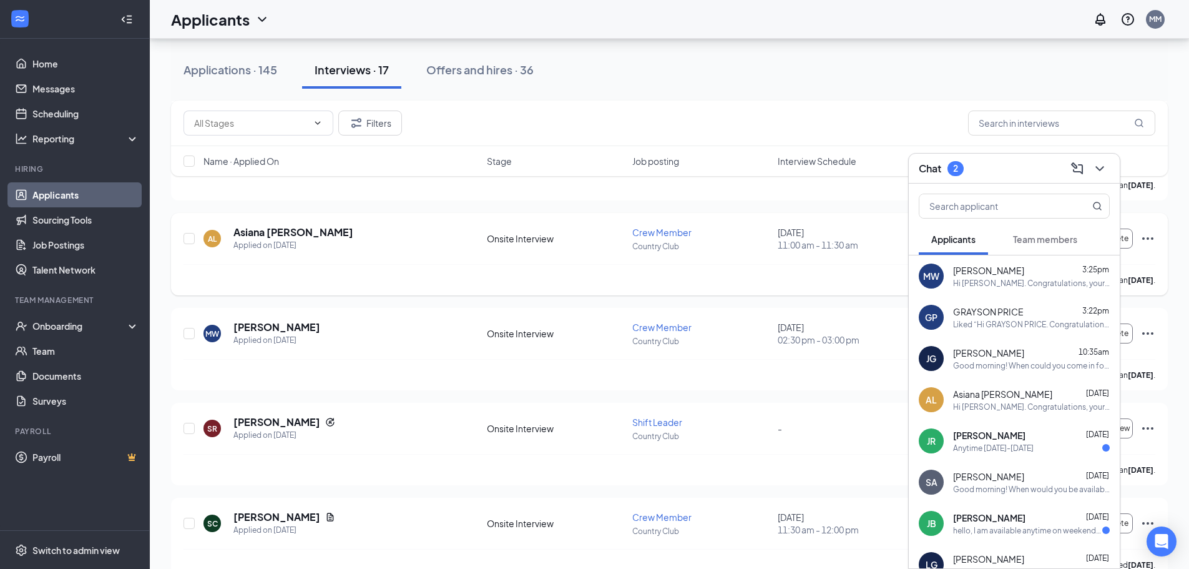
scroll to position [374, 0]
